Goal: Transaction & Acquisition: Subscribe to service/newsletter

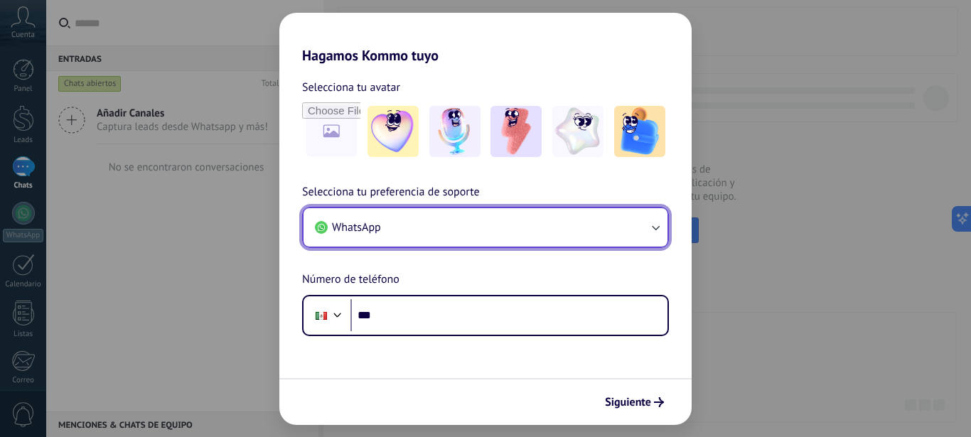
click at [657, 225] on icon "button" at bounding box center [655, 227] width 14 height 14
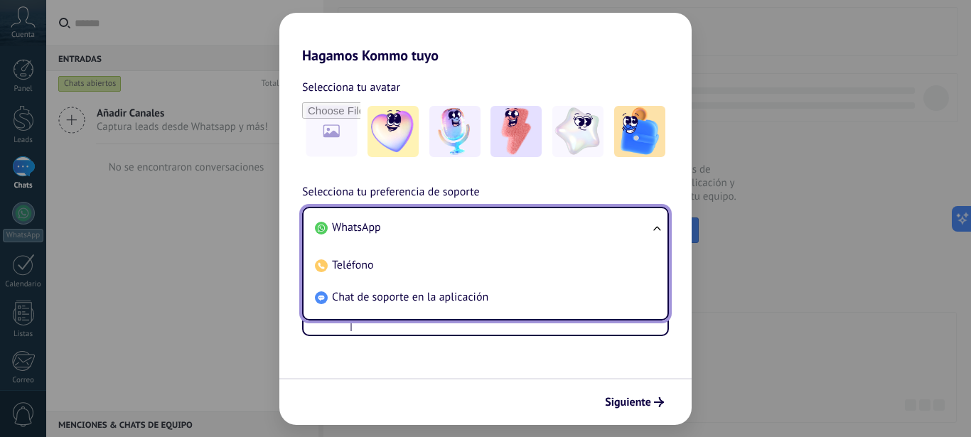
click at [363, 232] on span "WhatsApp" at bounding box center [356, 227] width 49 height 14
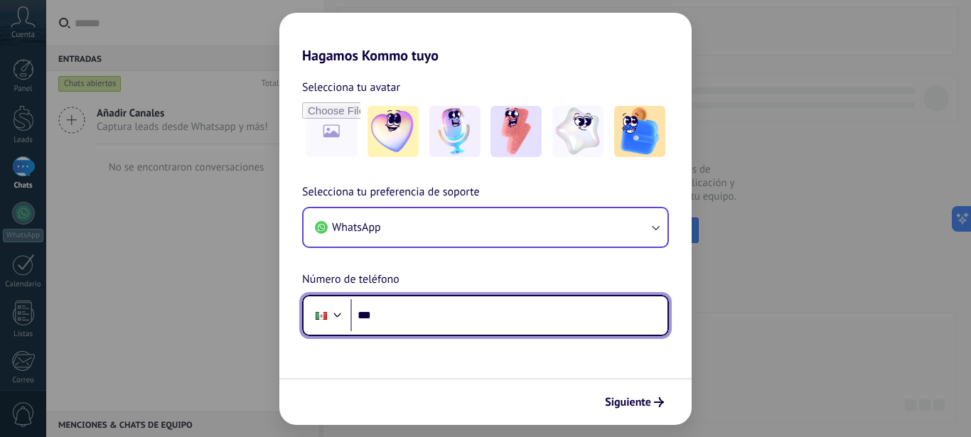
click at [406, 306] on input "***" at bounding box center [508, 315] width 317 height 33
type input "**********"
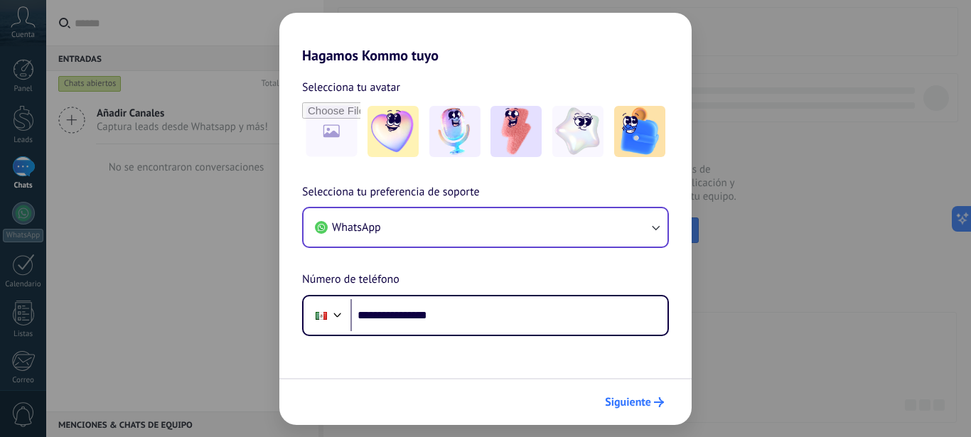
click at [620, 399] on span "Siguiente" at bounding box center [628, 402] width 46 height 10
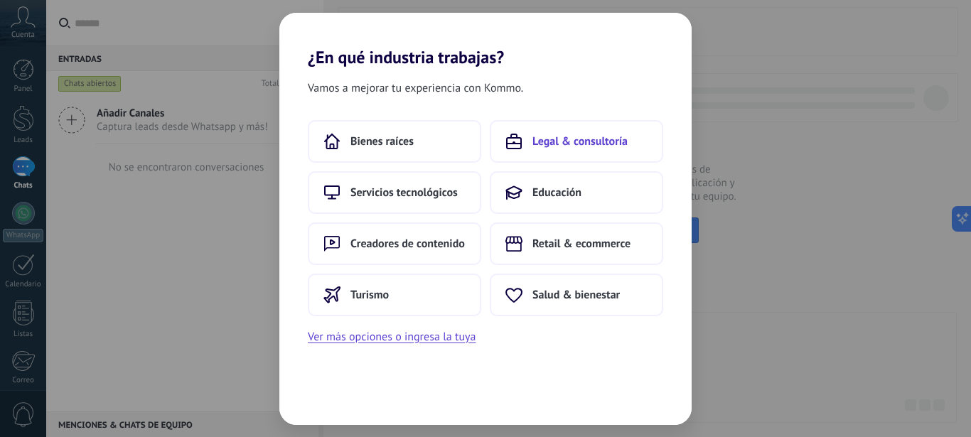
click at [596, 144] on span "Legal & consultoría" at bounding box center [579, 141] width 95 height 14
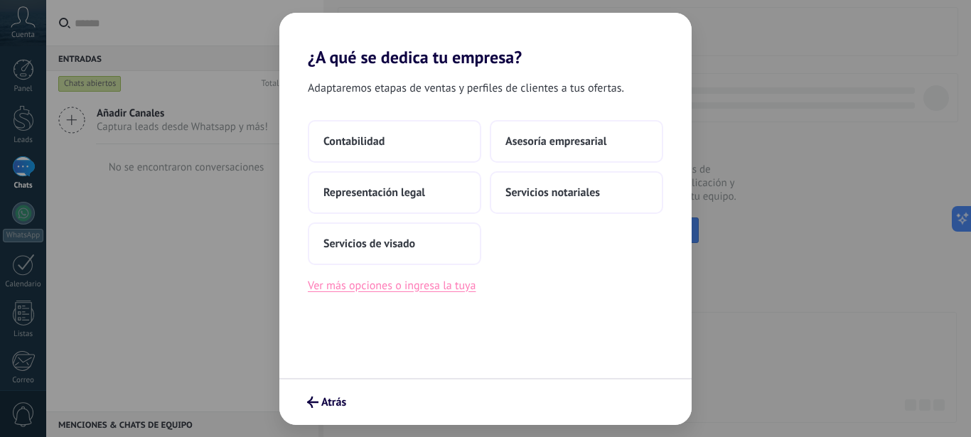
click at [441, 291] on button "Ver más opciones o ingresa la tuya" at bounding box center [392, 286] width 168 height 18
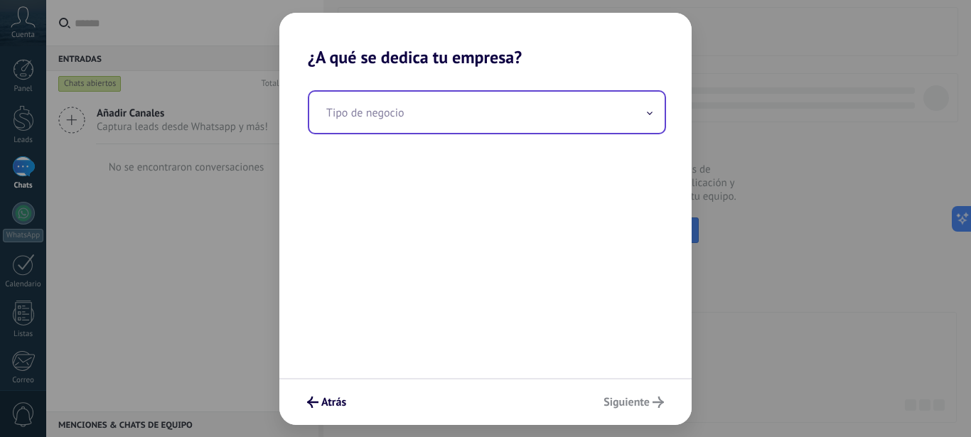
click at [647, 117] on span at bounding box center [649, 112] width 7 height 14
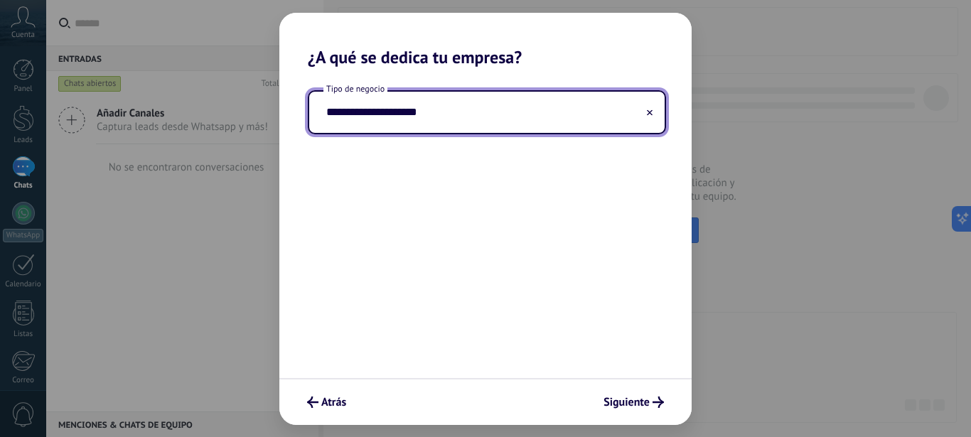
type input "**********"
click at [477, 275] on div "**********" at bounding box center [485, 223] width 412 height 311
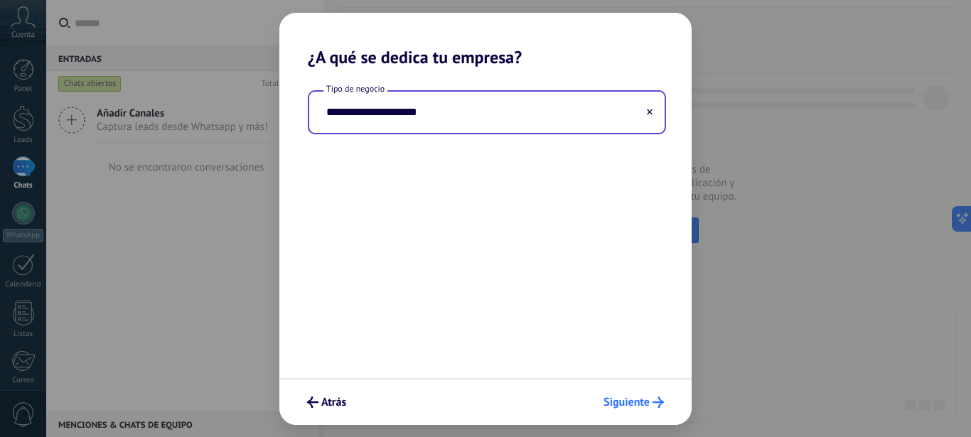
click at [616, 400] on span "Siguiente" at bounding box center [626, 402] width 46 height 10
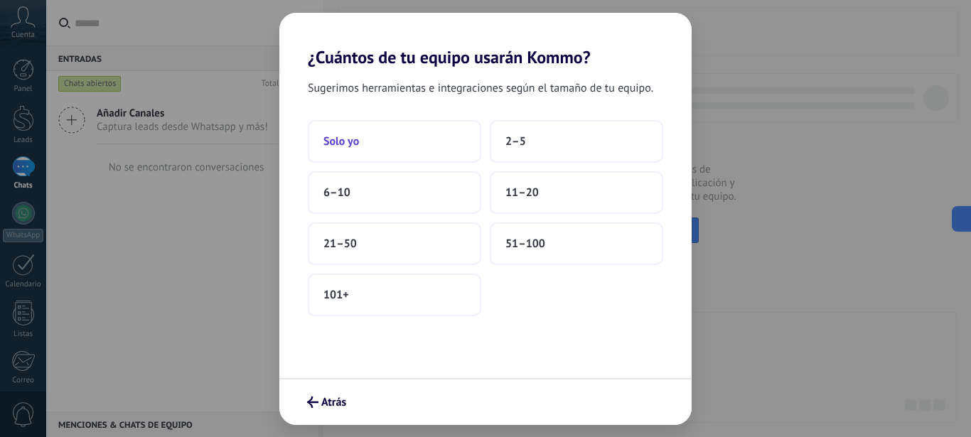
click at [335, 144] on span "Solo yo" at bounding box center [341, 141] width 36 height 14
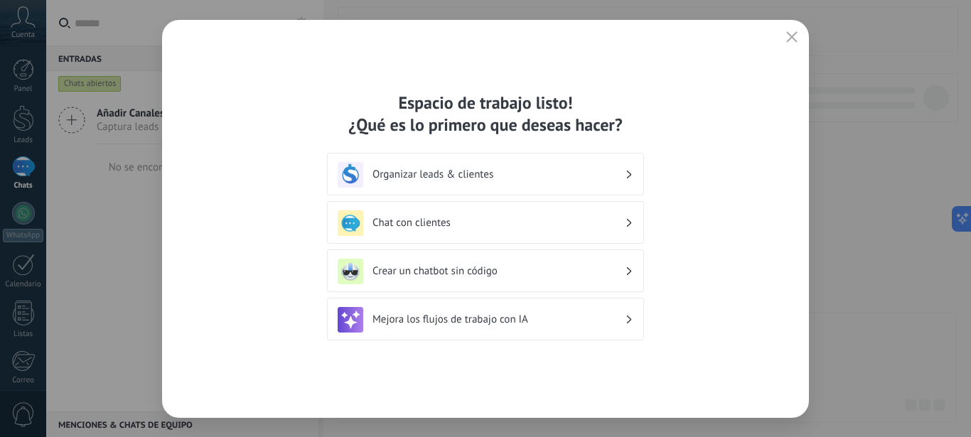
click at [631, 181] on div "Organizar leads & clientes" at bounding box center [486, 175] width 296 height 26
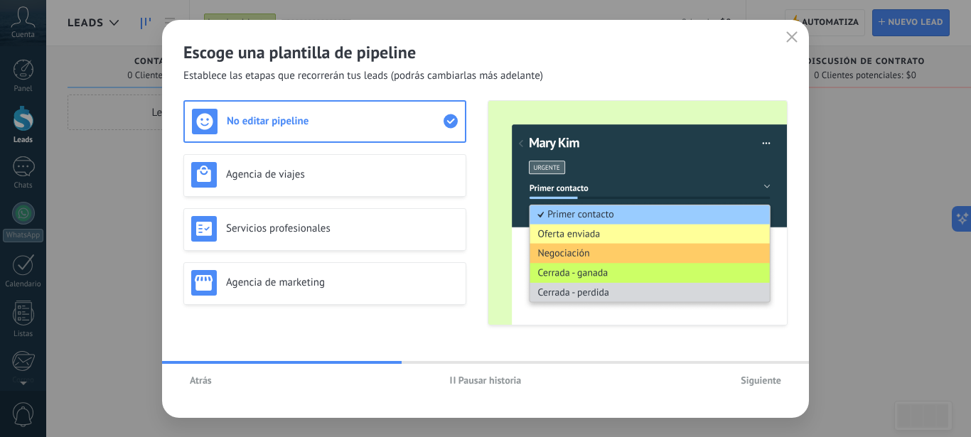
click at [203, 382] on span "Atrás" at bounding box center [201, 380] width 22 height 10
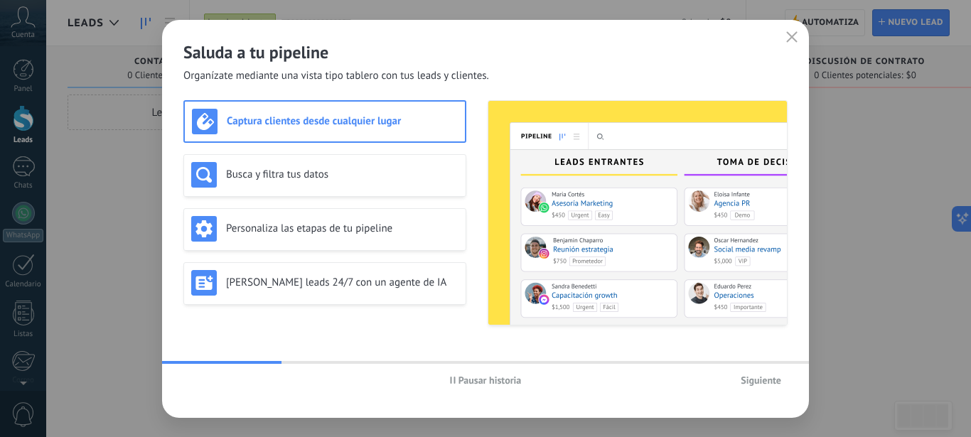
click at [463, 385] on span "Pausar historia" at bounding box center [489, 380] width 63 height 10
click at [463, 385] on span "Iniciar historia" at bounding box center [489, 380] width 61 height 10
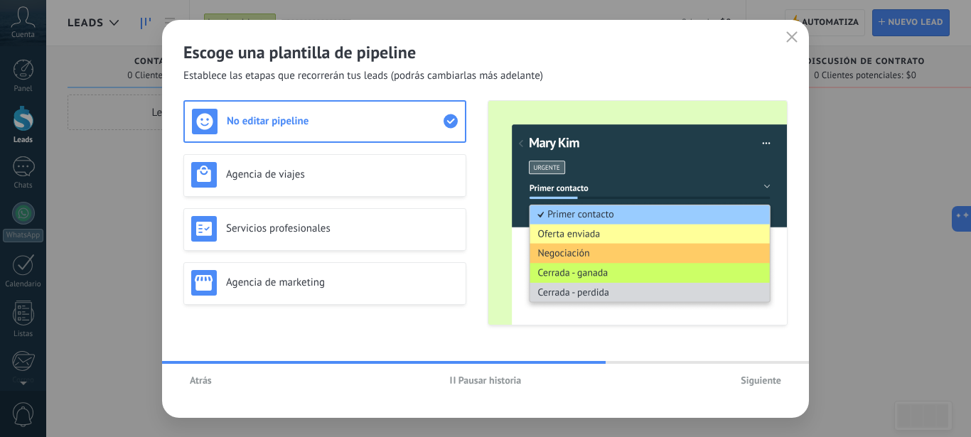
click at [463, 385] on span "Pausar historia" at bounding box center [489, 380] width 63 height 10
click at [463, 385] on span "Iniciar historia" at bounding box center [489, 380] width 61 height 10
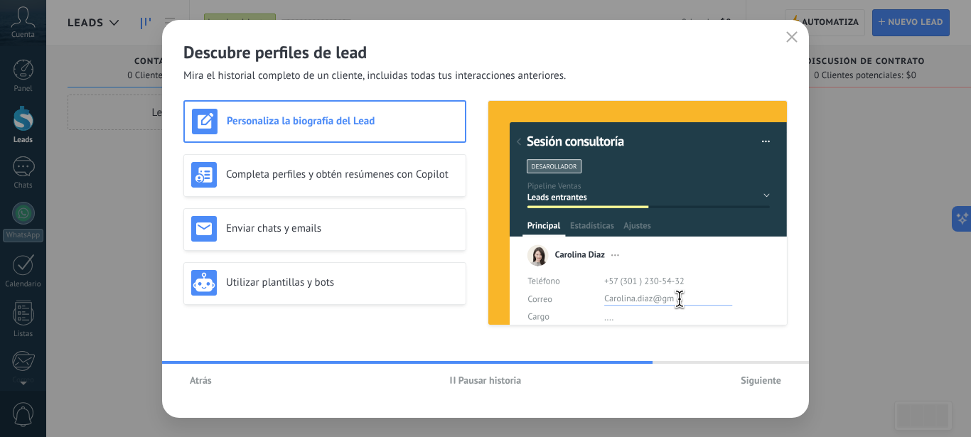
click at [463, 385] on span "Pausar historia" at bounding box center [489, 380] width 63 height 10
click at [463, 385] on span "Iniciar historia" at bounding box center [489, 380] width 61 height 10
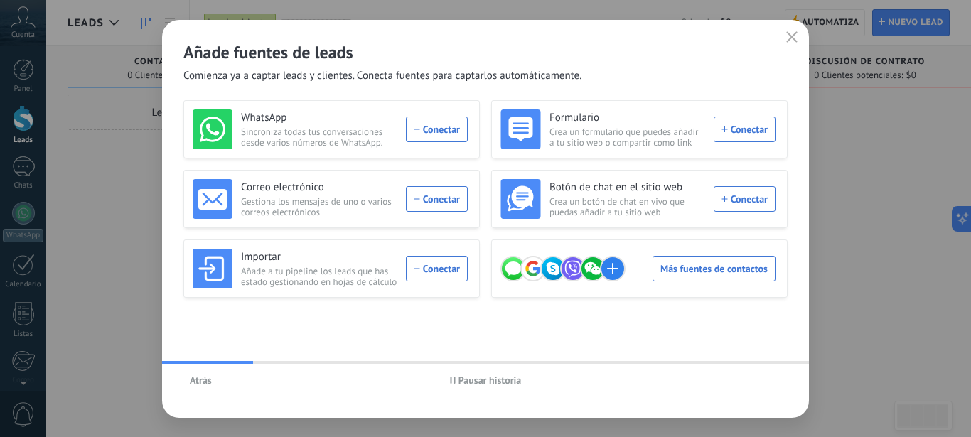
click at [463, 385] on span "Pausar historia" at bounding box center [489, 380] width 63 height 10
click at [463, 385] on span "Iniciar historia" at bounding box center [489, 380] width 61 height 10
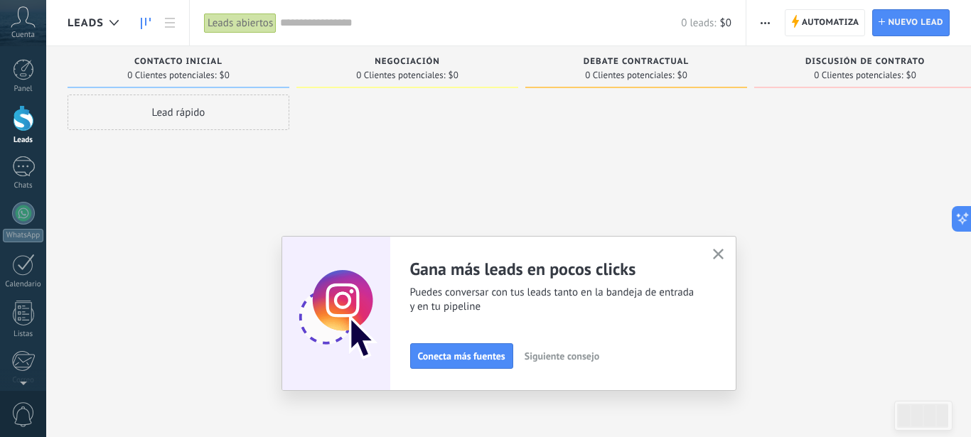
scroll to position [155, 0]
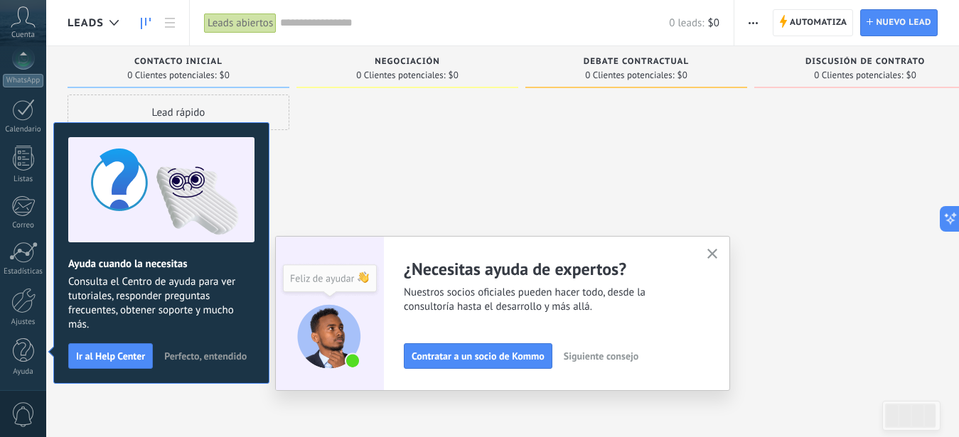
click at [202, 353] on span "Perfecto, entendido" at bounding box center [205, 356] width 82 height 10
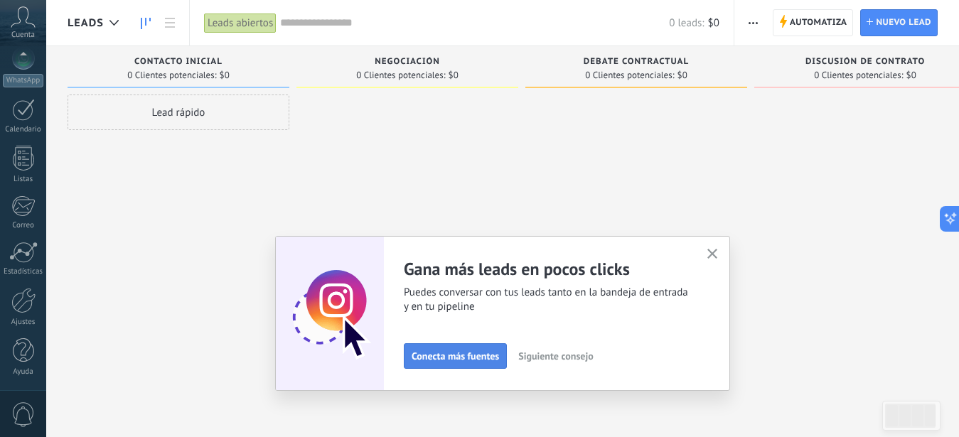
click at [471, 356] on span "Conecta más fuentes" at bounding box center [455, 356] width 87 height 10
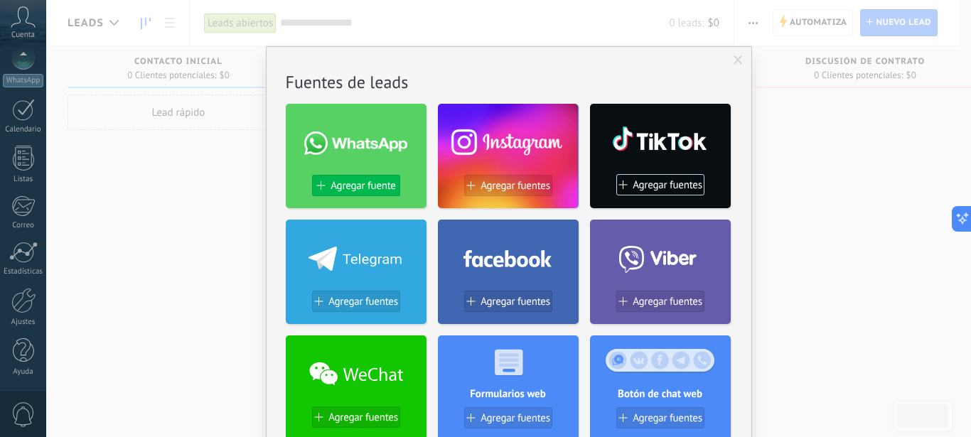
click at [333, 190] on span "Agregar fuente" at bounding box center [363, 186] width 65 height 12
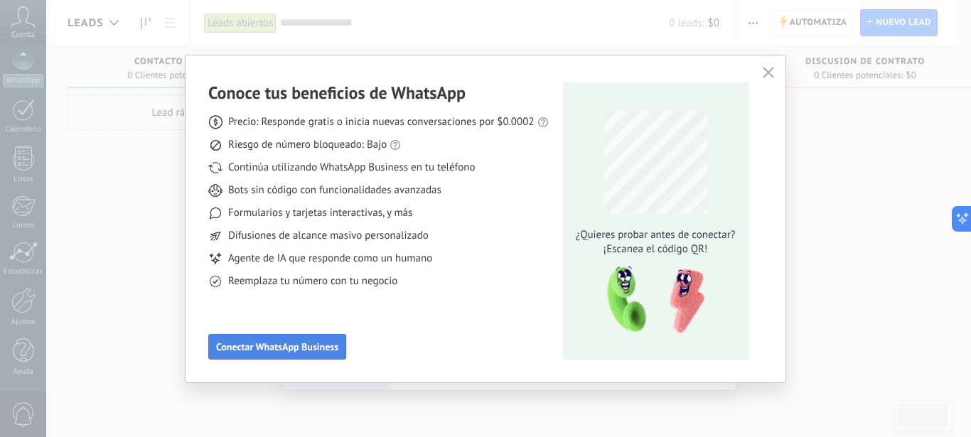
click at [318, 348] on span "Conectar WhatsApp Business" at bounding box center [277, 347] width 122 height 10
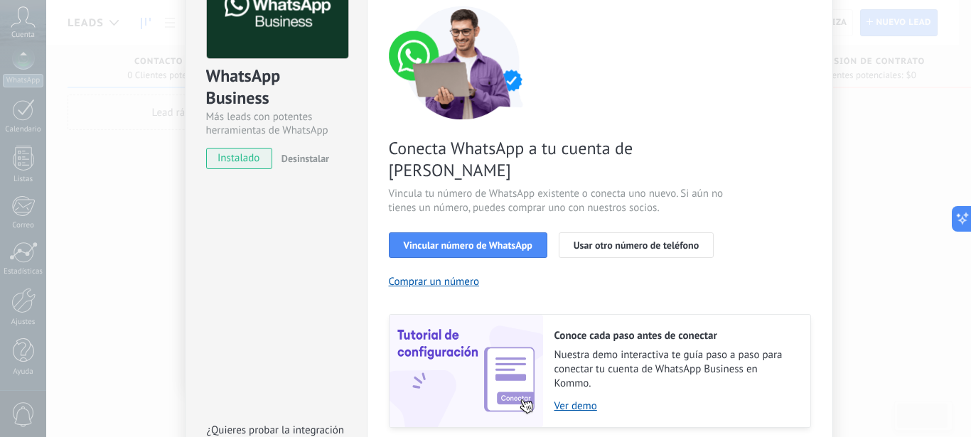
scroll to position [107, 0]
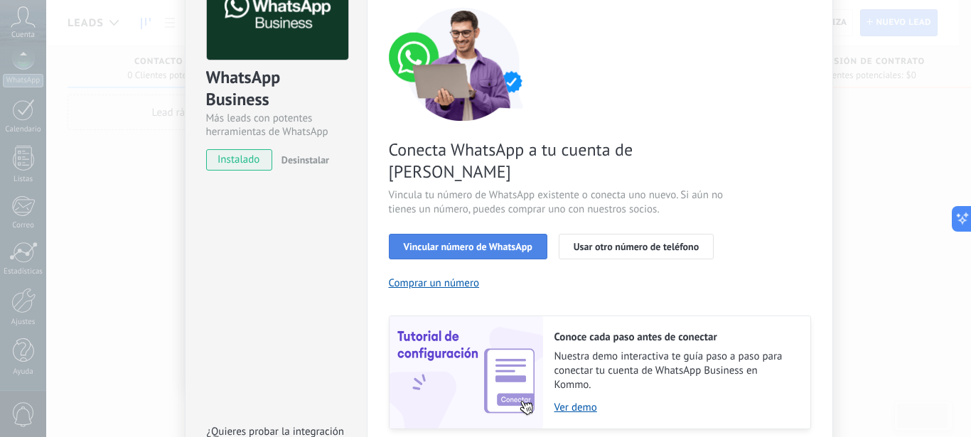
click at [451, 234] on button "Vincular número de WhatsApp" at bounding box center [468, 247] width 159 height 26
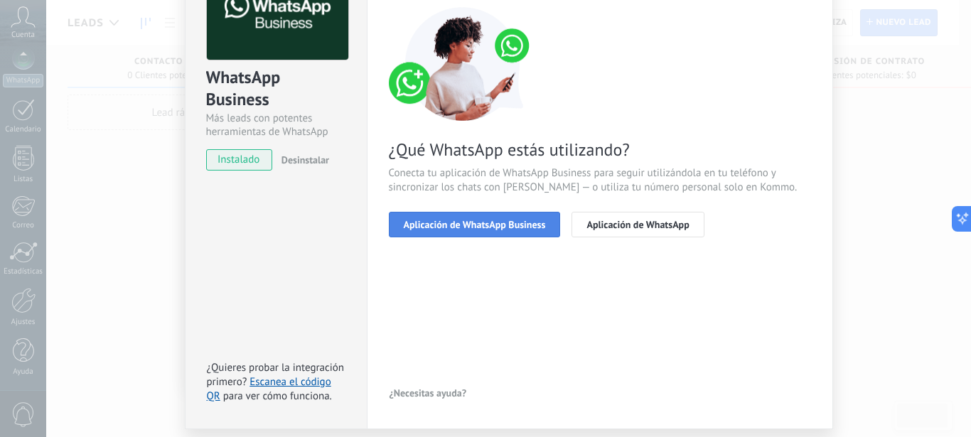
click at [452, 227] on span "Aplicación de WhatsApp Business" at bounding box center [475, 225] width 142 height 10
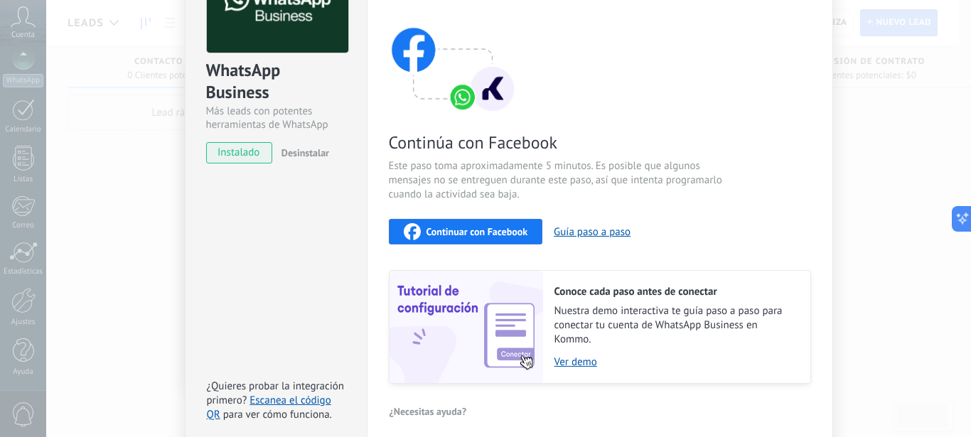
scroll to position [108, 0]
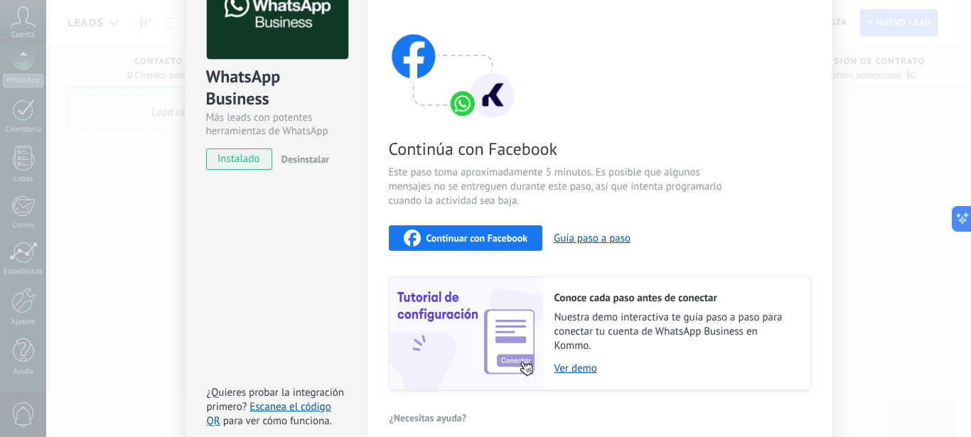
click at [464, 245] on div "Continuar con Facebook" at bounding box center [466, 238] width 124 height 17
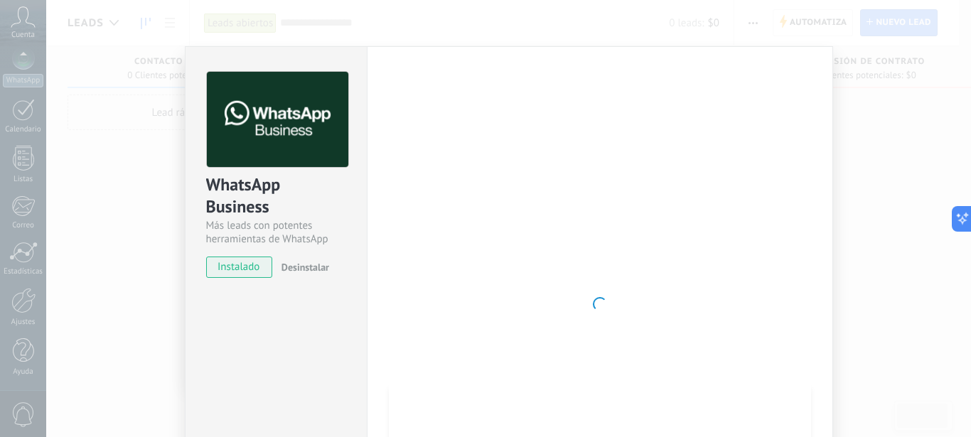
scroll to position [178, 0]
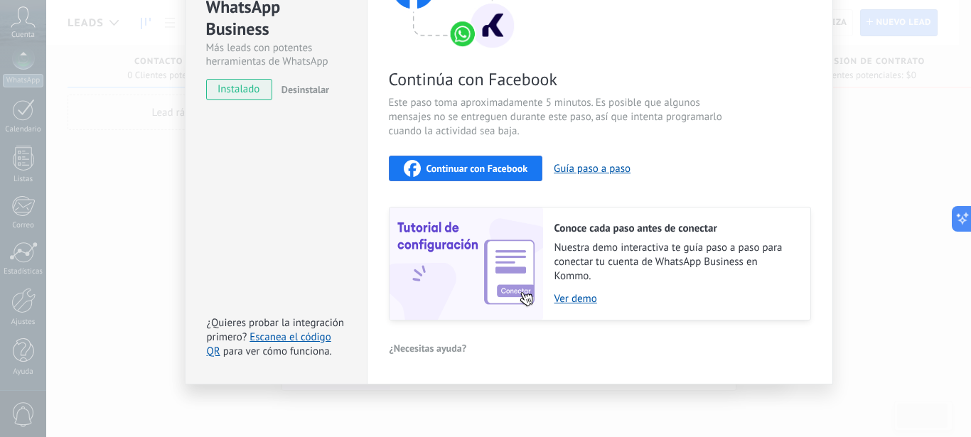
click at [476, 175] on div "Continuar con Facebook" at bounding box center [466, 168] width 124 height 17
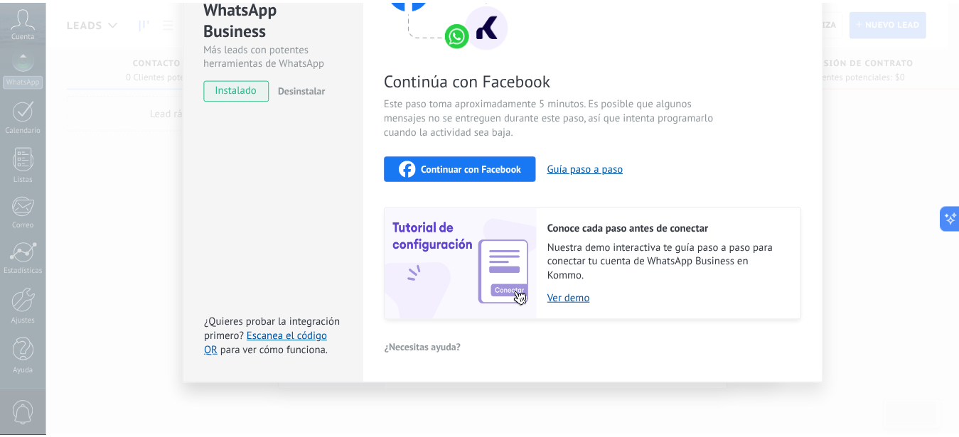
scroll to position [0, 0]
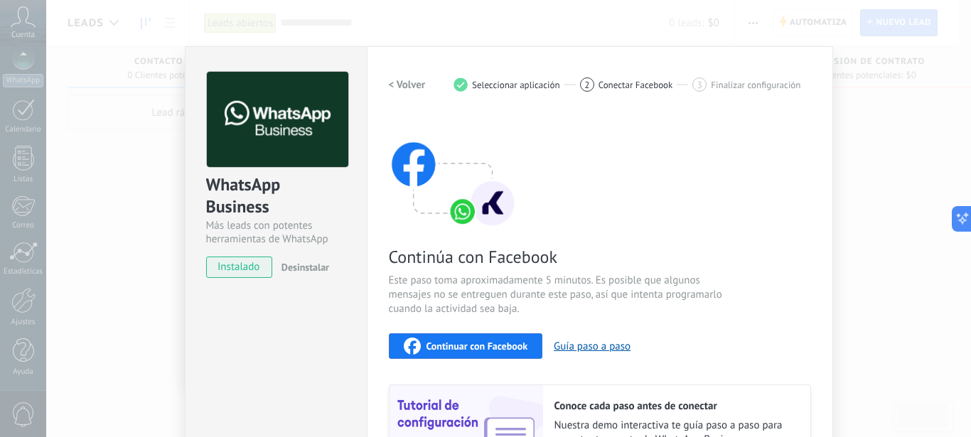
click at [401, 85] on h2 "< Volver" at bounding box center [407, 85] width 37 height 14
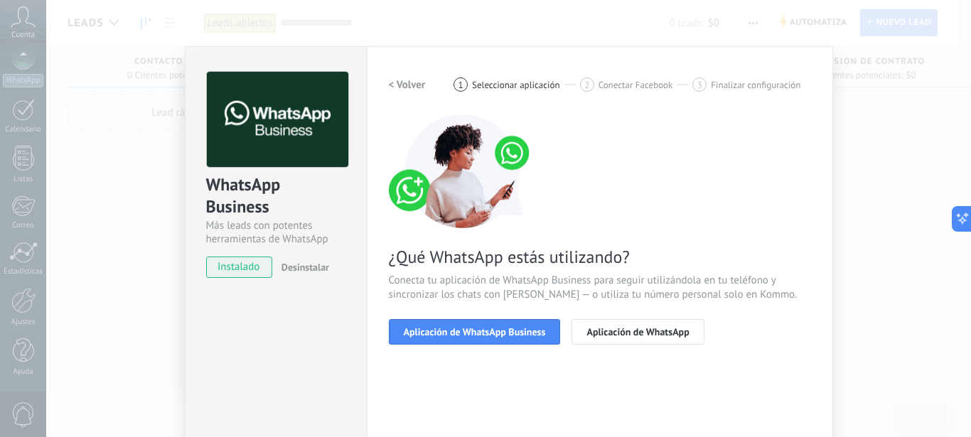
click at [150, 230] on div "WhatsApp Business Más leads con potentes herramientas de WhatsApp instalado Des…" at bounding box center [508, 218] width 925 height 437
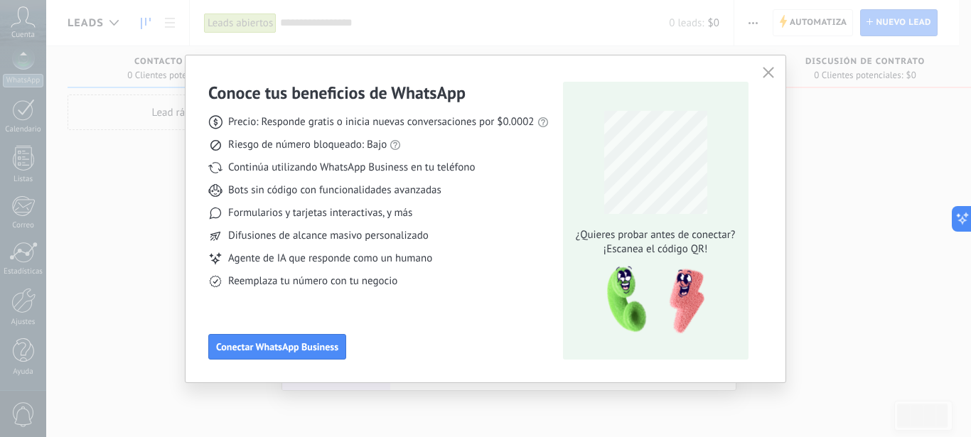
click at [770, 75] on use "button" at bounding box center [768, 72] width 11 height 11
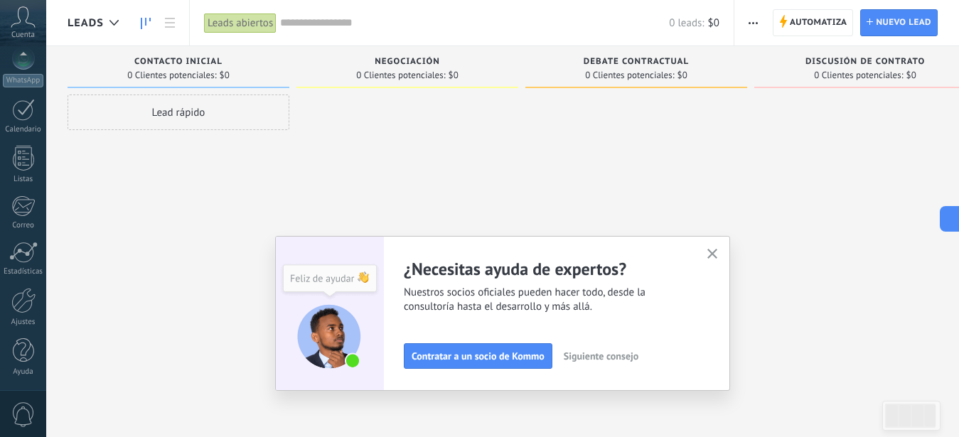
click at [717, 254] on use "button" at bounding box center [712, 254] width 11 height 11
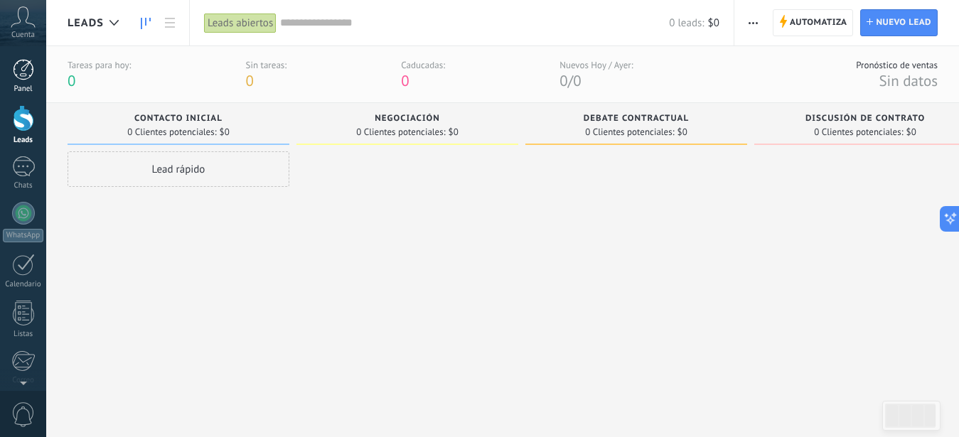
click at [21, 85] on div "Panel" at bounding box center [23, 89] width 41 height 9
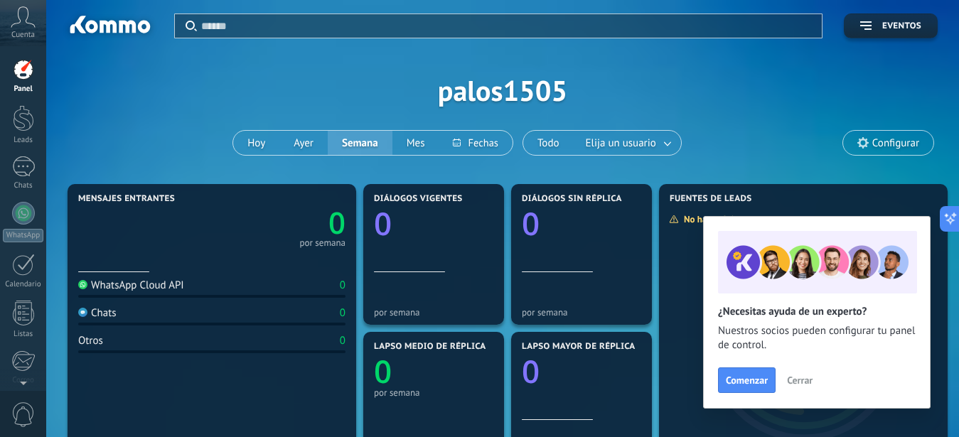
click at [801, 385] on span "Cerrar" at bounding box center [800, 380] width 26 height 10
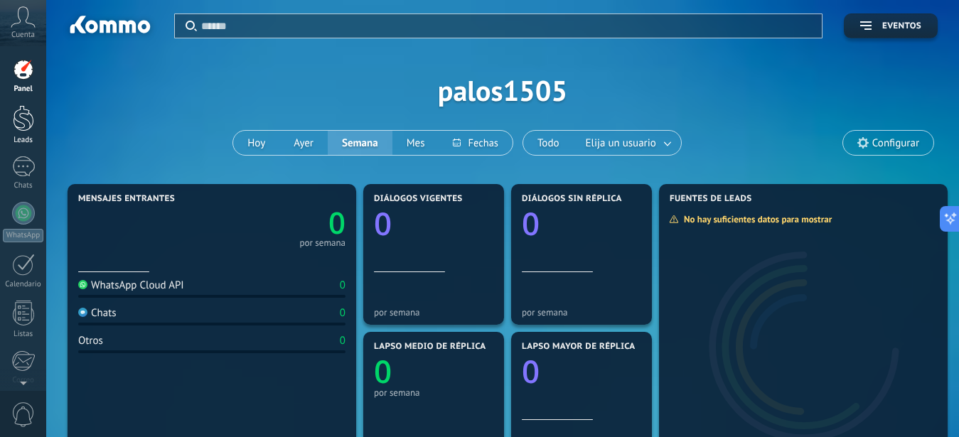
click at [19, 132] on div "Leads" at bounding box center [23, 125] width 46 height 40
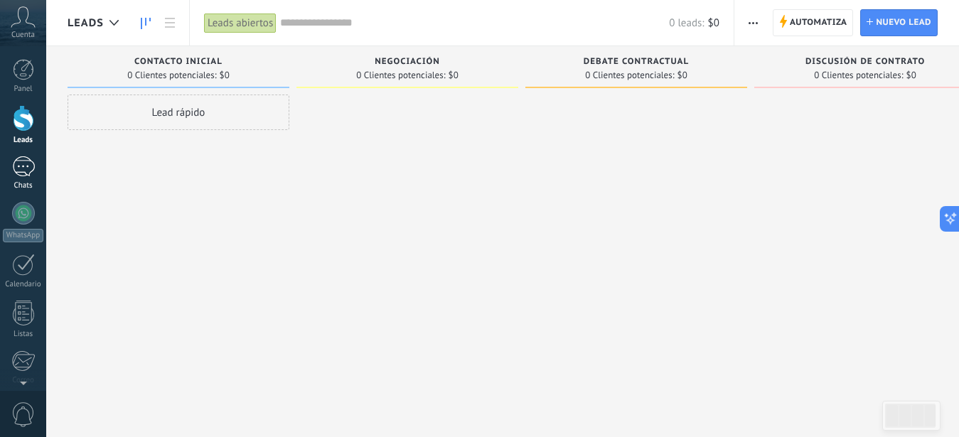
click at [28, 170] on div at bounding box center [23, 166] width 23 height 21
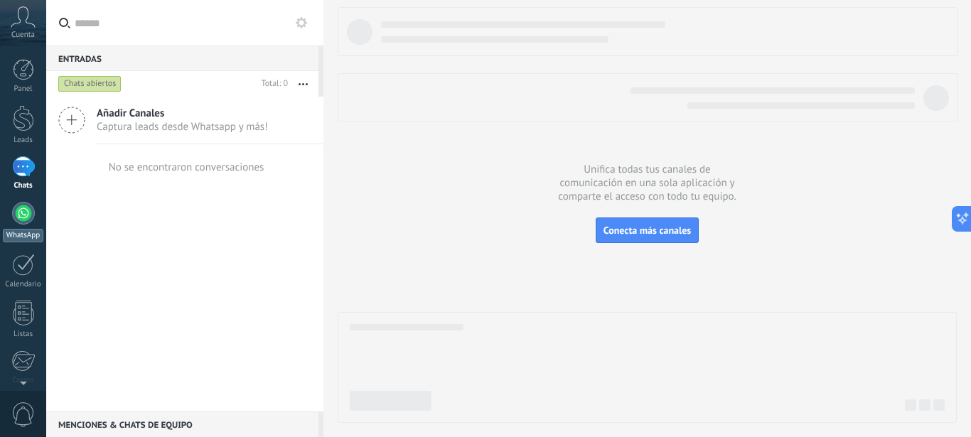
click at [26, 213] on div at bounding box center [23, 213] width 23 height 23
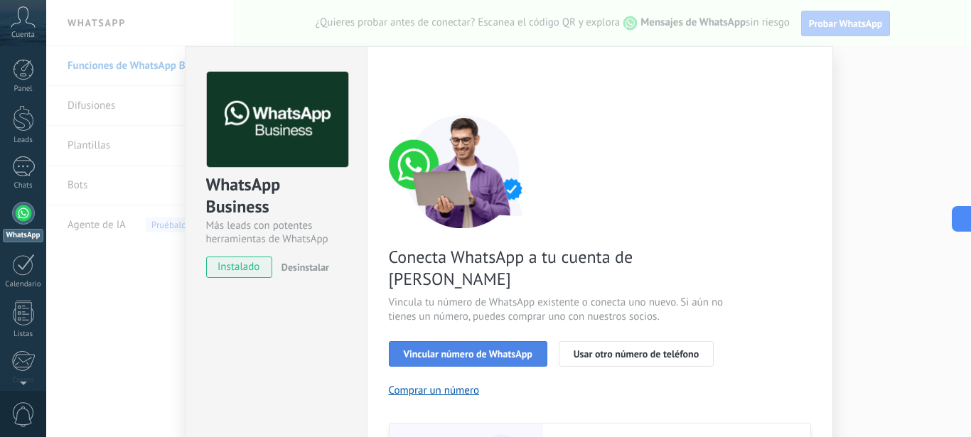
click at [466, 349] on span "Vincular número de WhatsApp" at bounding box center [468, 354] width 129 height 10
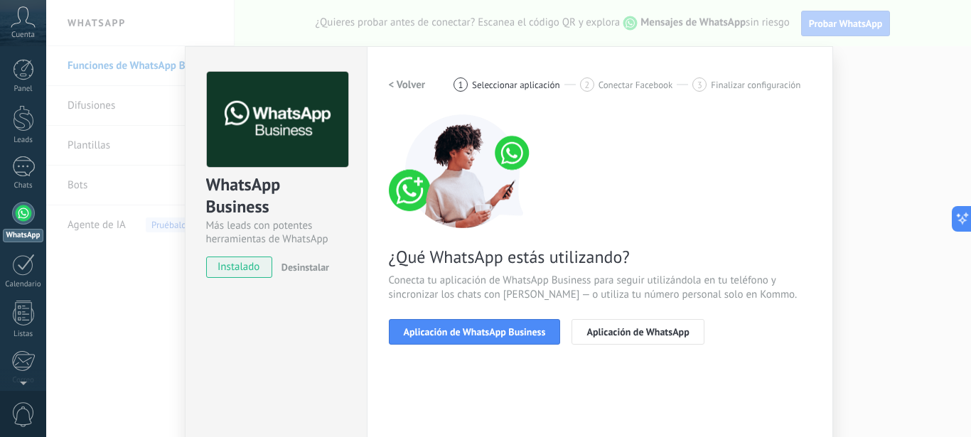
click at [466, 337] on span "Aplicación de WhatsApp Business" at bounding box center [475, 332] width 142 height 10
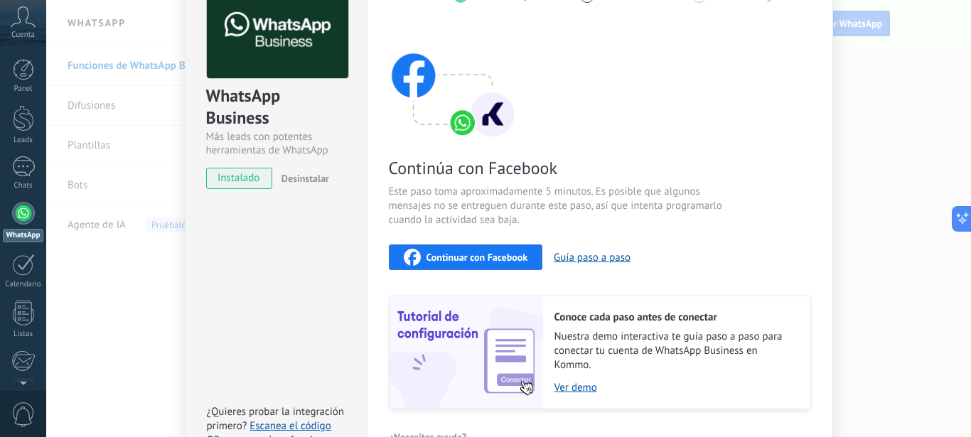
scroll to position [157, 0]
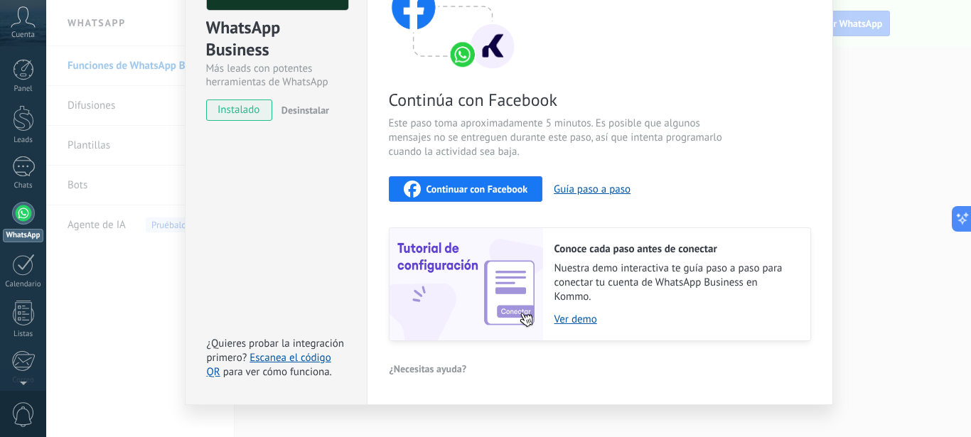
click at [468, 194] on span "Continuar con Facebook" at bounding box center [477, 189] width 102 height 10
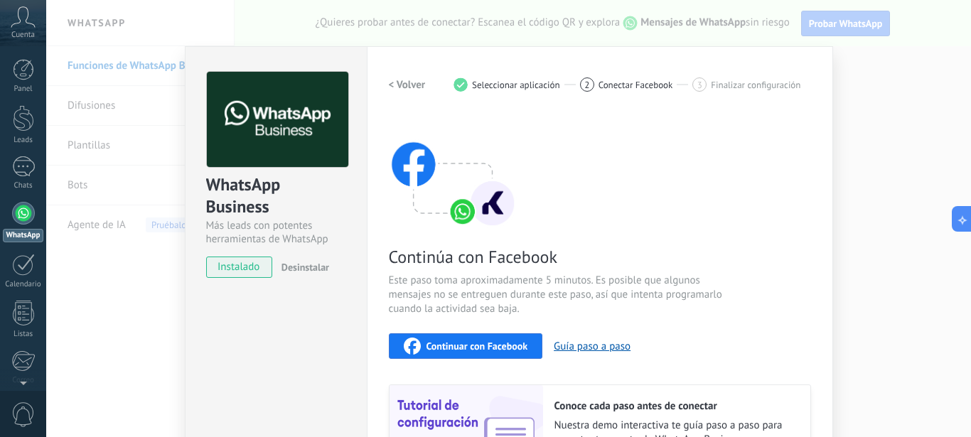
scroll to position [164, 0]
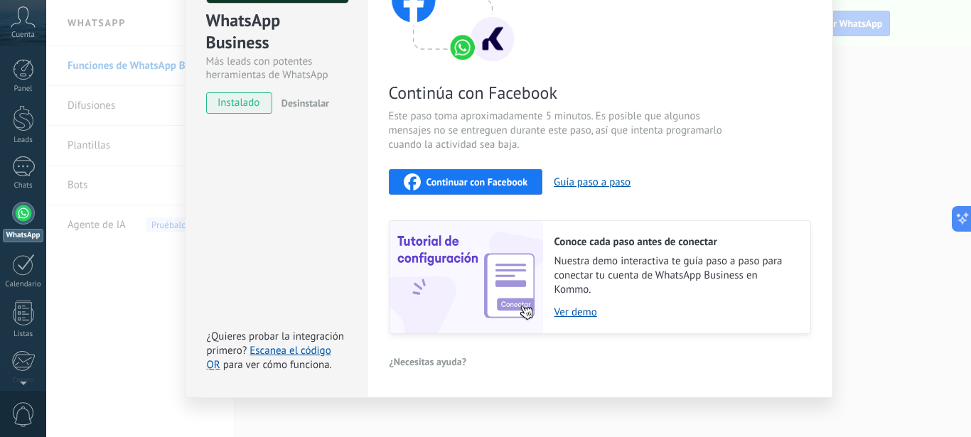
click at [100, 312] on div "WhatsApp Business Más leads con potentes herramientas de WhatsApp instalado Des…" at bounding box center [508, 218] width 925 height 437
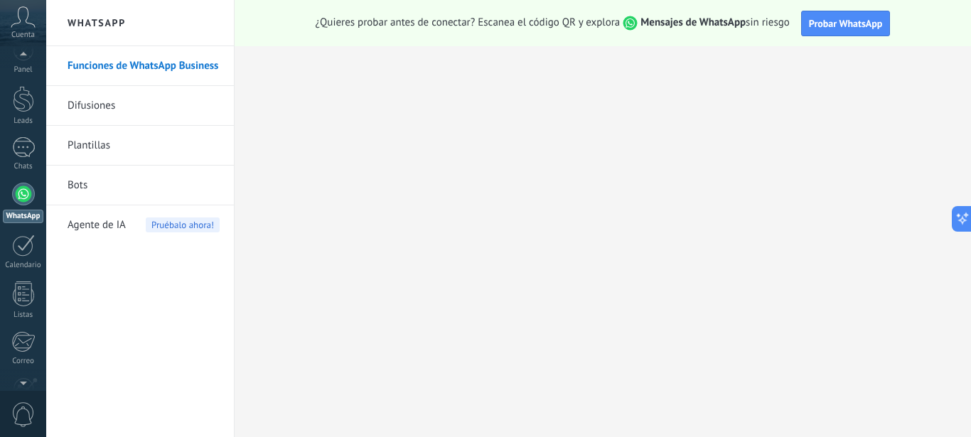
scroll to position [37, 0]
click at [25, 220] on div at bounding box center [23, 228] width 23 height 22
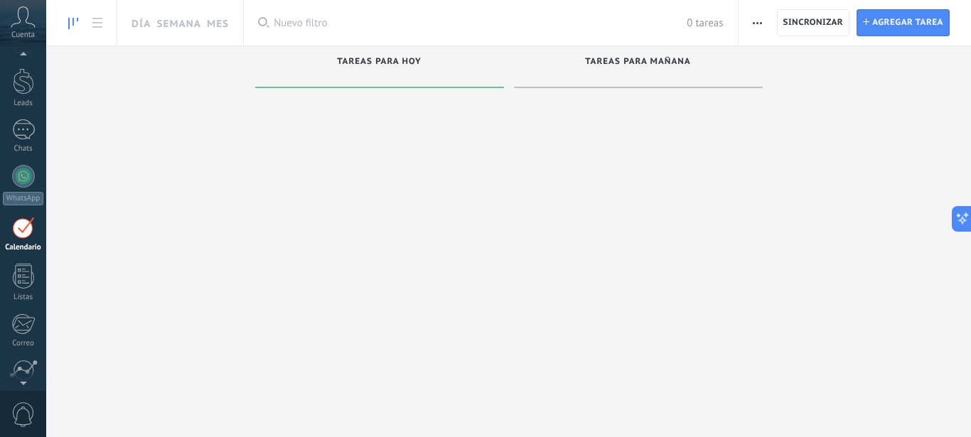
scroll to position [37, 0]
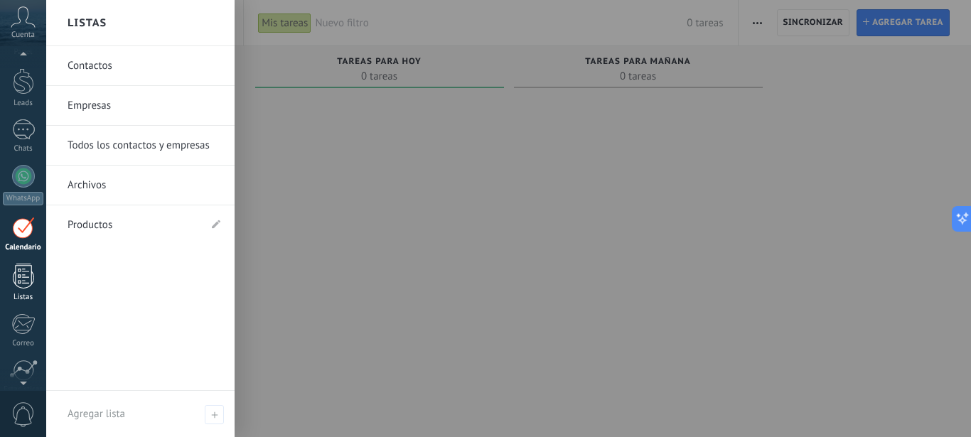
click at [26, 270] on div at bounding box center [23, 276] width 21 height 25
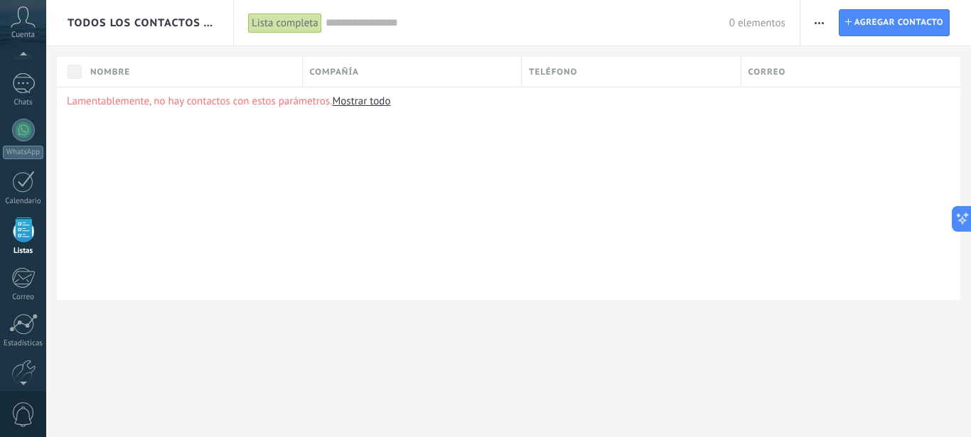
scroll to position [90, 0]
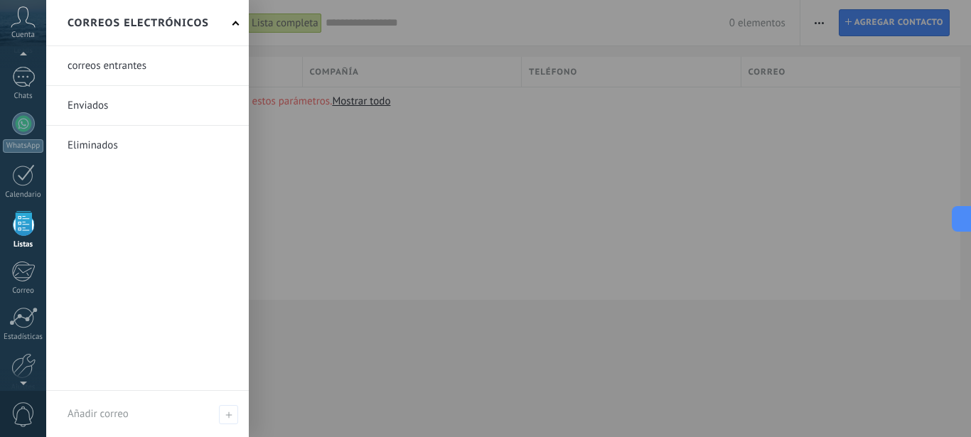
click at [26, 270] on div at bounding box center [22, 271] width 23 height 21
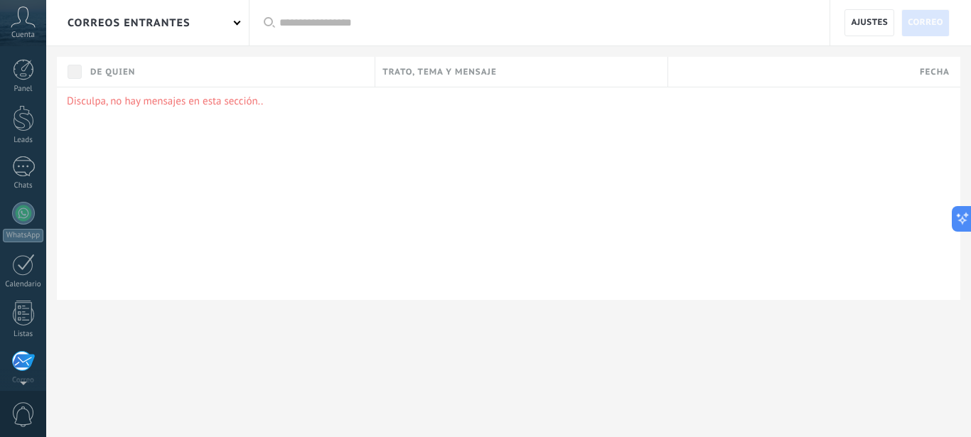
click at [31, 31] on span "Cuenta" at bounding box center [22, 35] width 23 height 9
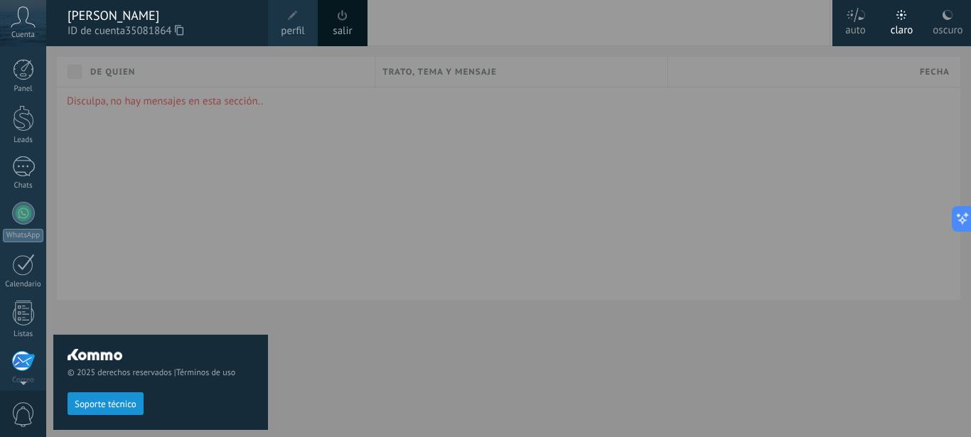
click at [132, 137] on div "© 2025 derechos reservados | Términos de uso Soporte técnico" at bounding box center [160, 241] width 215 height 391
click at [339, 33] on link "salir" at bounding box center [342, 31] width 19 height 16
